Goal: Task Accomplishment & Management: Manage account settings

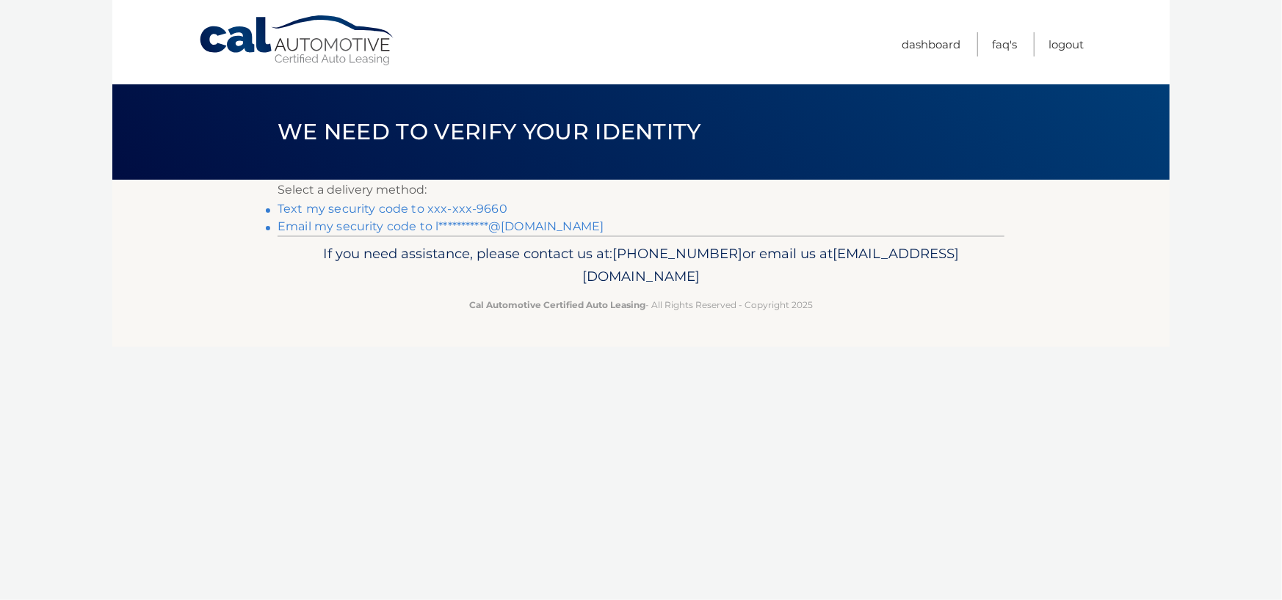
click at [451, 206] on link "Text my security code to xxx-xxx-9660" at bounding box center [392, 209] width 230 height 14
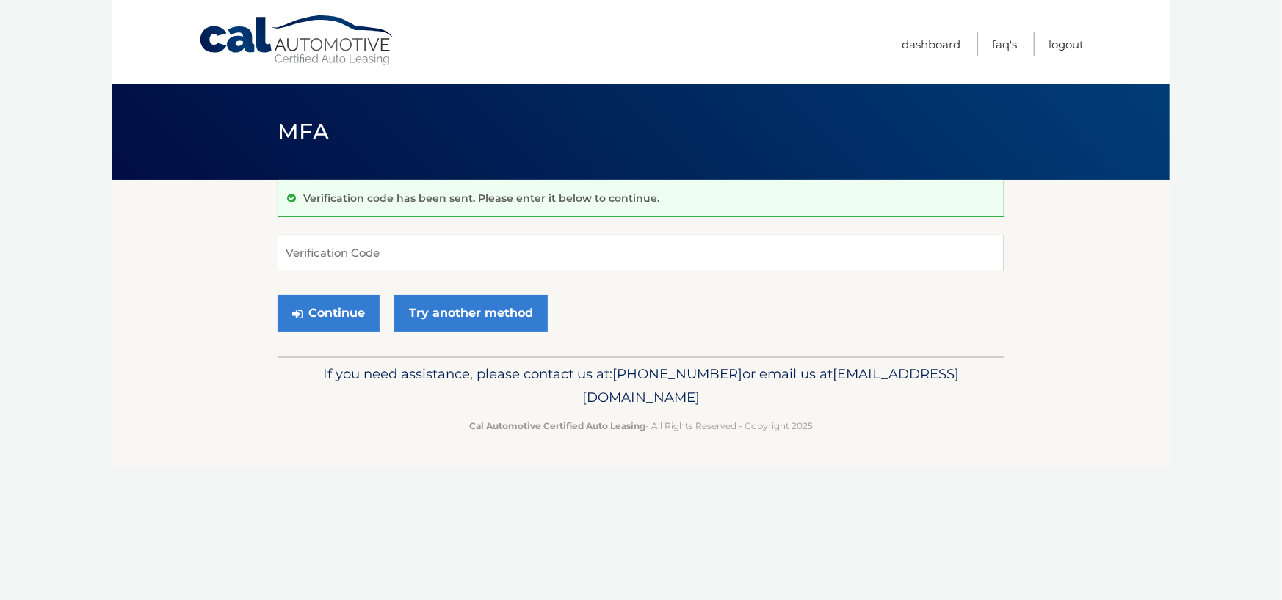
click at [339, 250] on input "Verification Code" at bounding box center [640, 253] width 727 height 37
click at [352, 255] on input "Verification Code" at bounding box center [640, 253] width 727 height 37
type input "636836"
click at [322, 310] on button "Continue" at bounding box center [328, 313] width 102 height 37
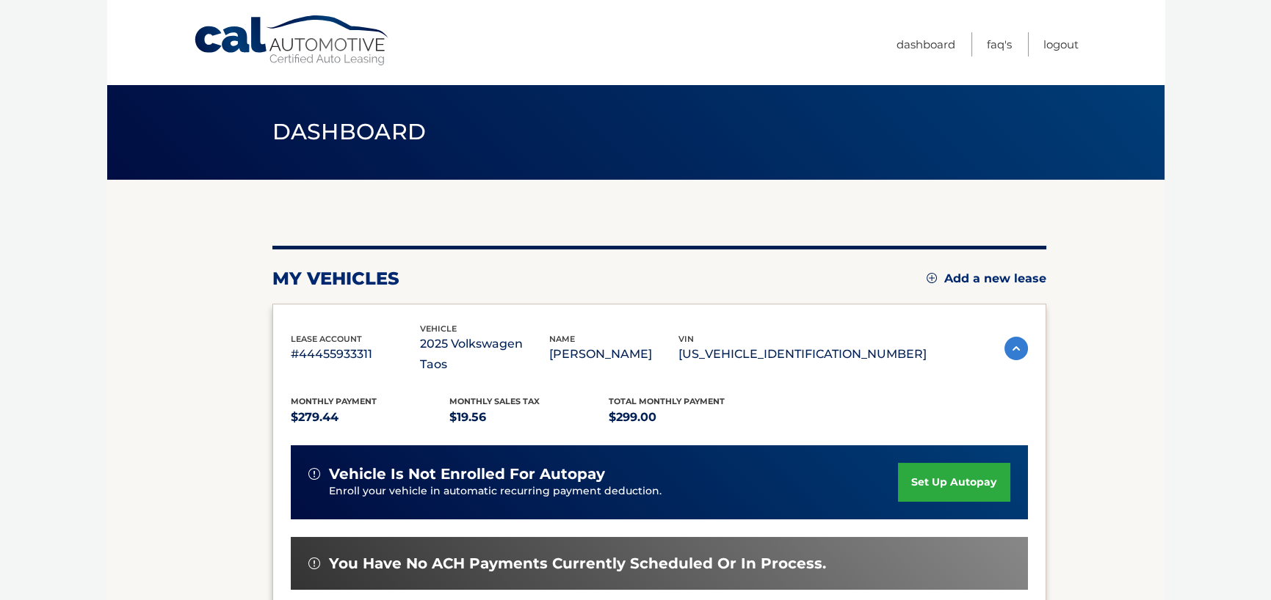
click at [1197, 318] on body "Cal Automotive Menu Dashboard FAQ's Logout" at bounding box center [635, 300] width 1271 height 600
click at [639, 218] on div "my vehicles Add a new lease lease account #44455933311 vehicle 2025 Volkswagen …" at bounding box center [659, 489] width 774 height 619
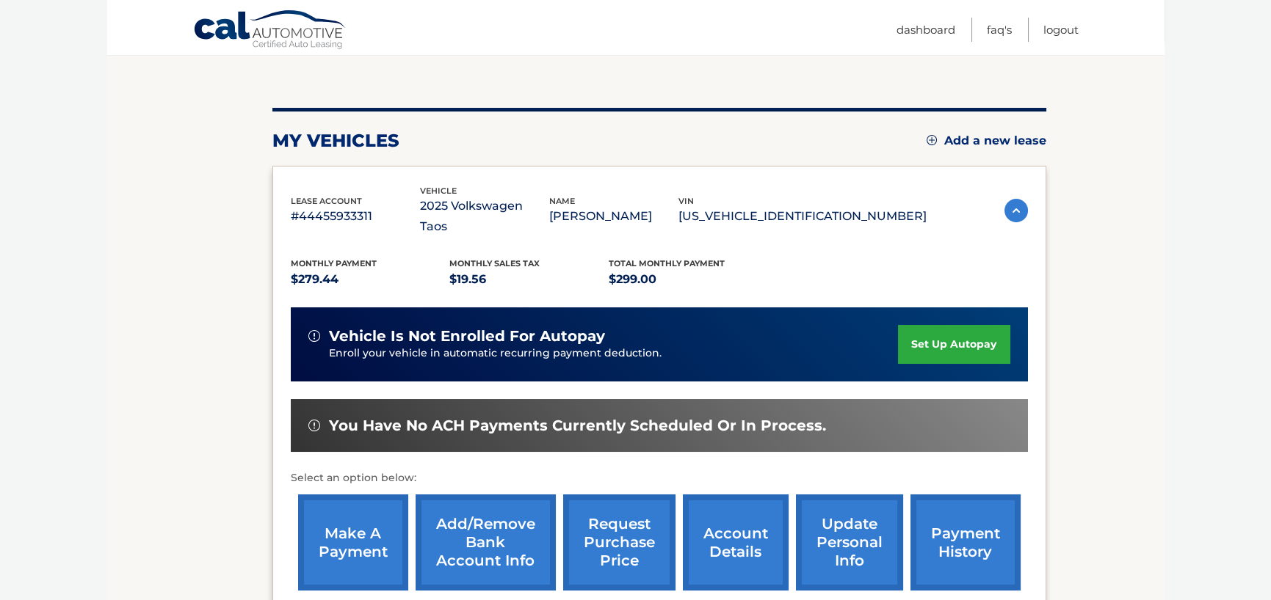
scroll to position [147, 0]
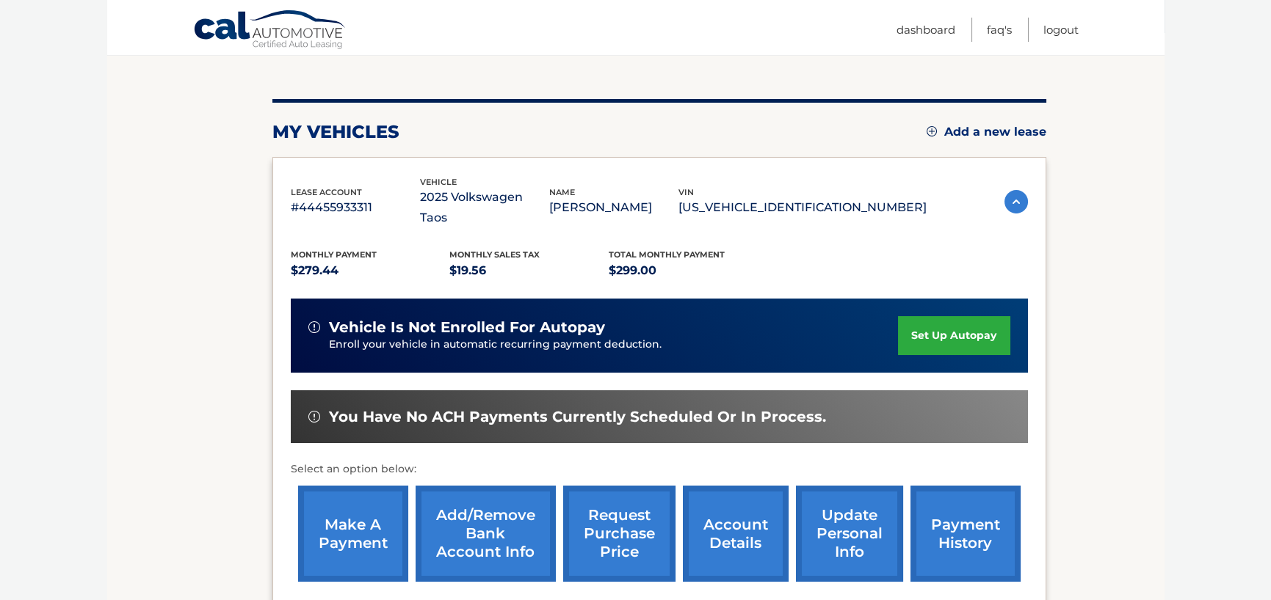
click at [330, 513] on link "make a payment" at bounding box center [353, 534] width 110 height 96
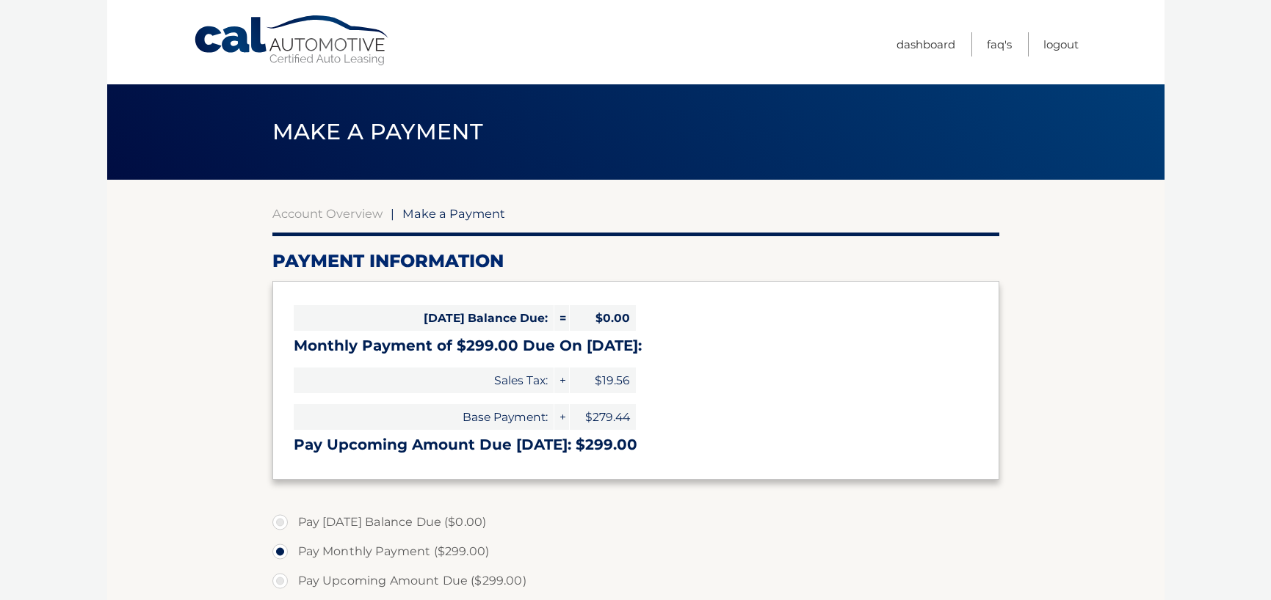
select select "YWQ4Nzg3NTItYjM5NC00ZDI1LThiOTQtNGFlZjcyYzE5YzNh"
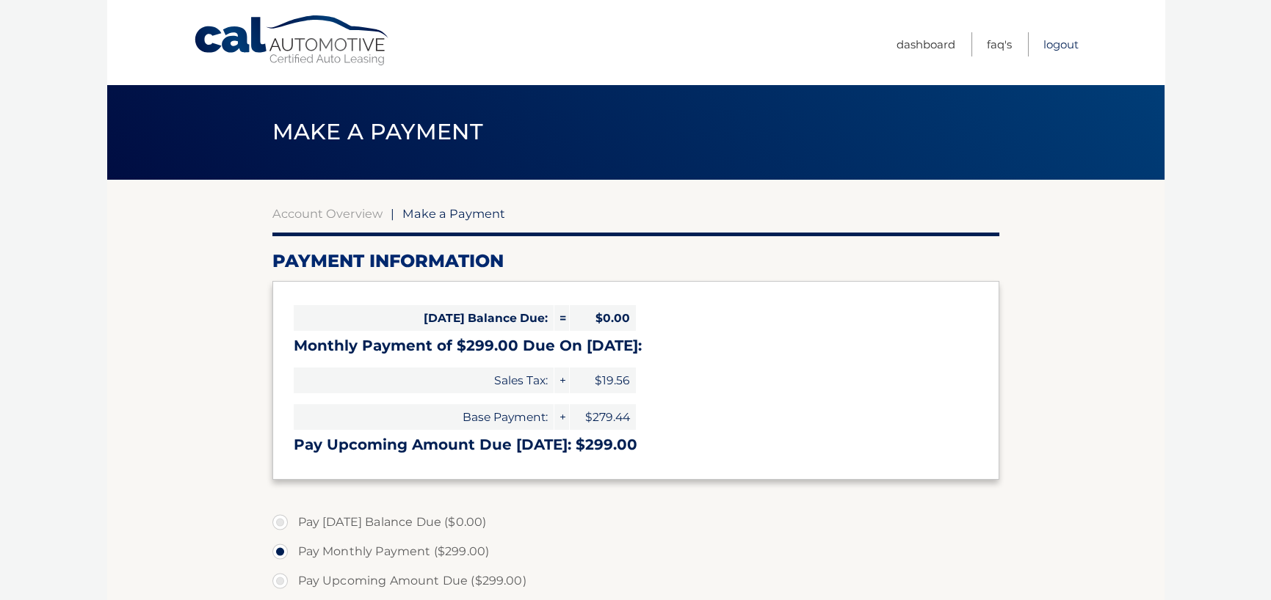
click at [1055, 43] on link "Logout" at bounding box center [1060, 44] width 35 height 24
